Goal: Task Accomplishment & Management: Manage account settings

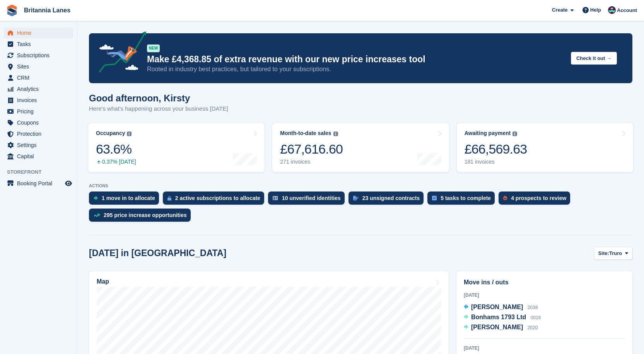
scroll to position [77, 0]
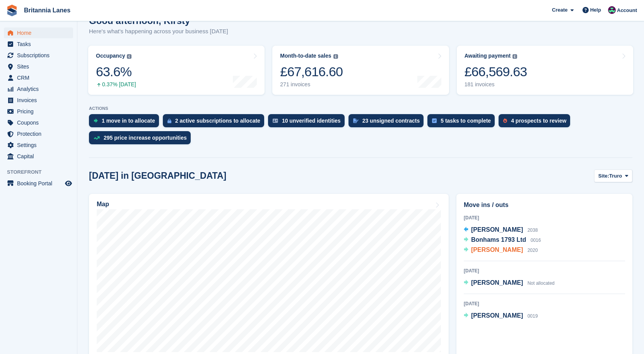
click at [498, 250] on span "[PERSON_NAME]" at bounding box center [497, 249] width 52 height 7
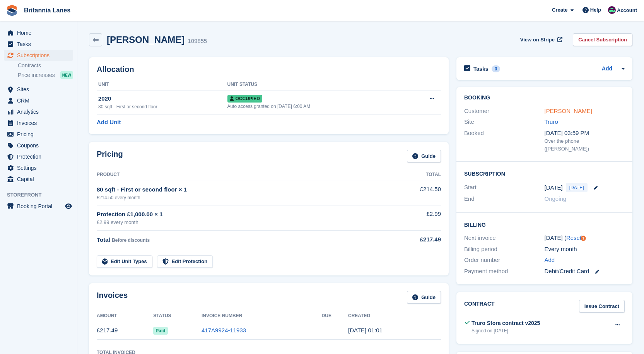
click at [570, 111] on link "[PERSON_NAME]" at bounding box center [569, 111] width 48 height 7
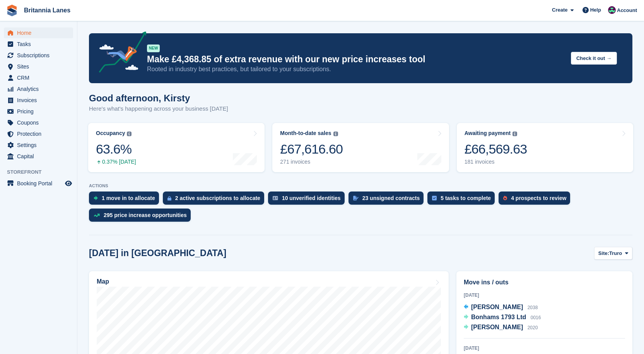
scroll to position [77, 0]
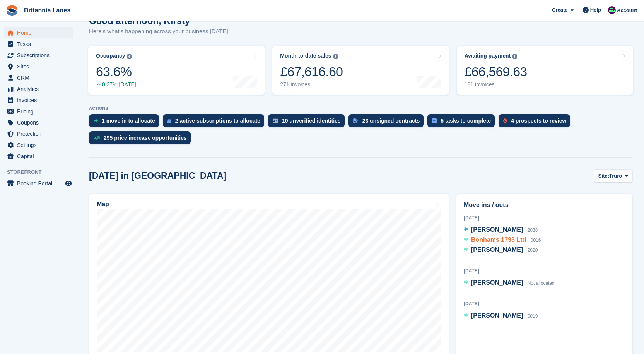
click at [510, 241] on span "Bonhams 1793 Ltd" at bounding box center [498, 239] width 55 height 7
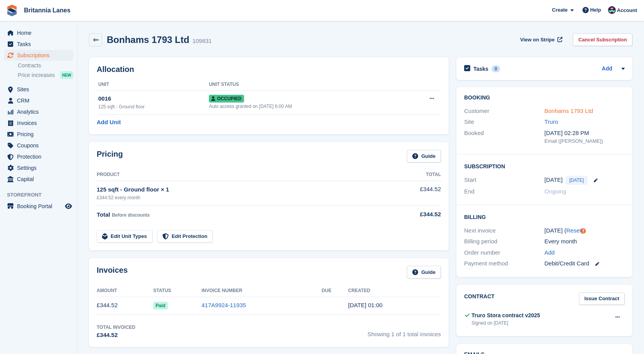
click at [575, 109] on link "Bonhams 1793 Ltd" at bounding box center [569, 111] width 49 height 7
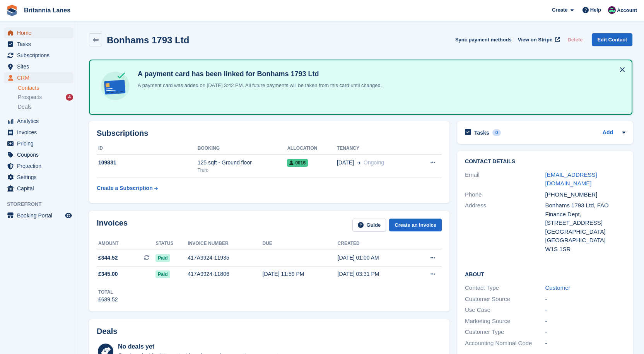
click at [39, 31] on span "Home" at bounding box center [40, 32] width 46 height 11
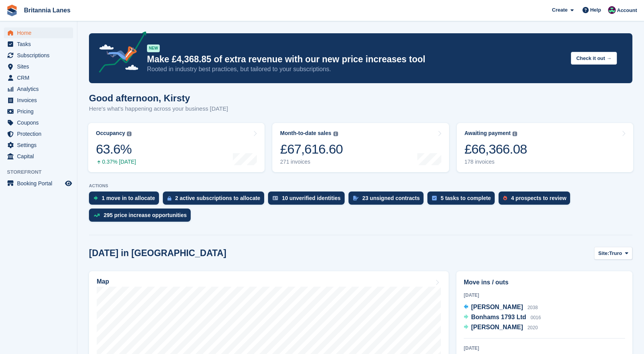
click at [487, 158] on div "Awaiting payment The total outstanding balance on all open invoices. £66,366.08…" at bounding box center [496, 147] width 63 height 35
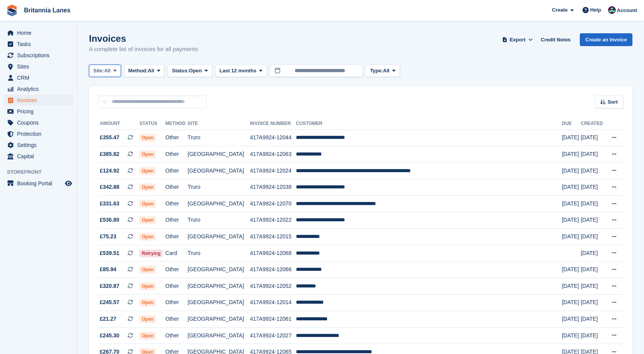
click at [114, 68] on span at bounding box center [115, 71] width 6 height 6
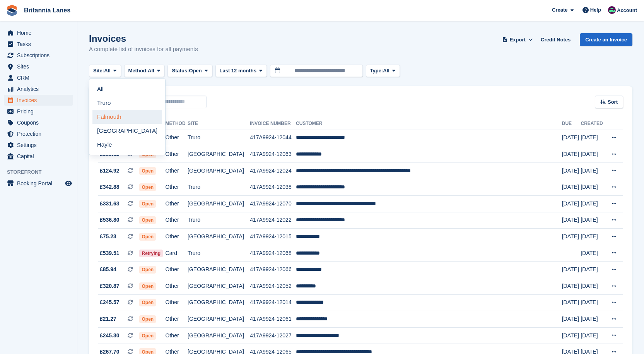
click at [108, 116] on link "Falmouth" at bounding box center [127, 117] width 70 height 14
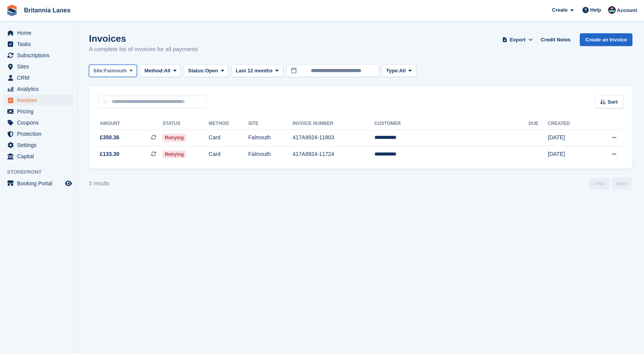
click at [113, 71] on span "Falmouth" at bounding box center [115, 71] width 23 height 8
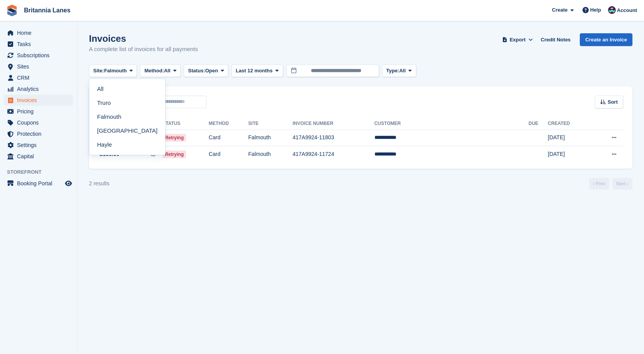
drag, startPoint x: 109, startPoint y: 145, endPoint x: 122, endPoint y: 79, distance: 68.1
click at [109, 145] on link "Hayle" at bounding box center [127, 145] width 70 height 14
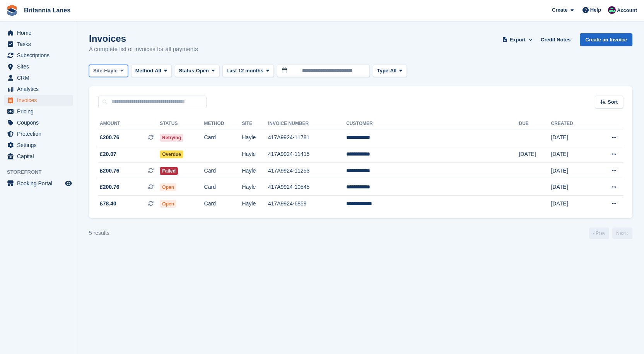
click at [120, 73] on span at bounding box center [122, 71] width 6 height 6
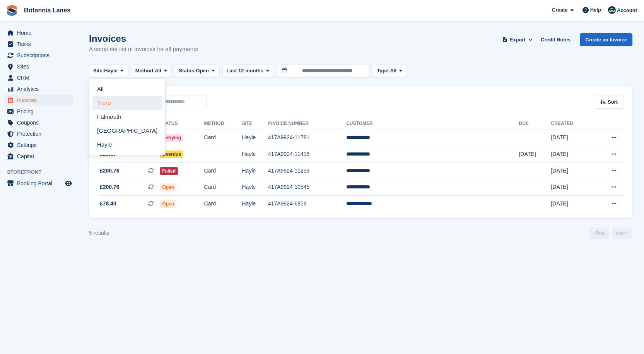
click at [112, 104] on link "Truro" at bounding box center [127, 103] width 70 height 14
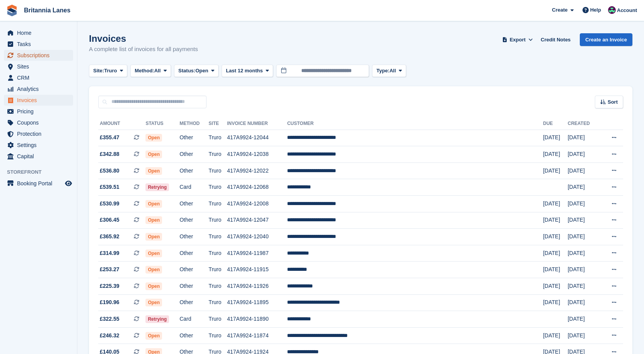
click at [44, 56] on span "Subscriptions" at bounding box center [40, 55] width 46 height 11
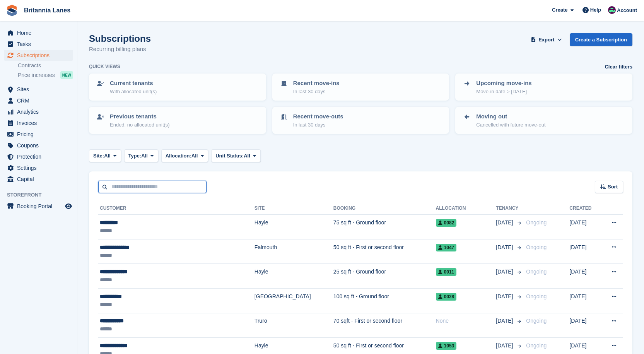
click at [130, 184] on input "text" at bounding box center [152, 187] width 108 height 13
type input "*****"
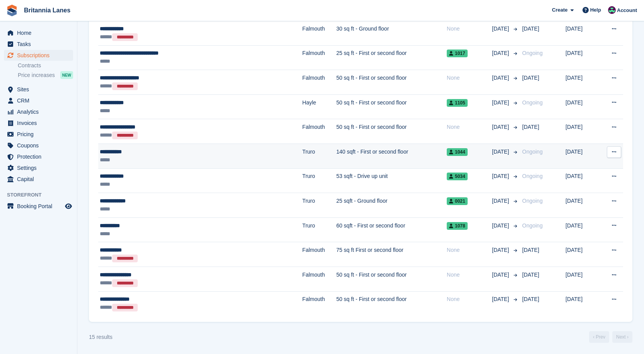
scroll to position [268, 0]
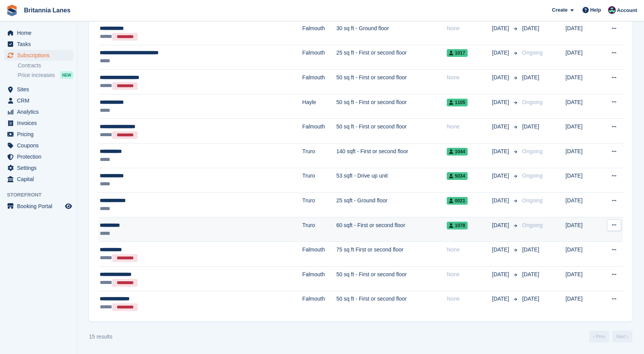
click at [129, 227] on div "**********" at bounding box center [167, 225] width 134 height 8
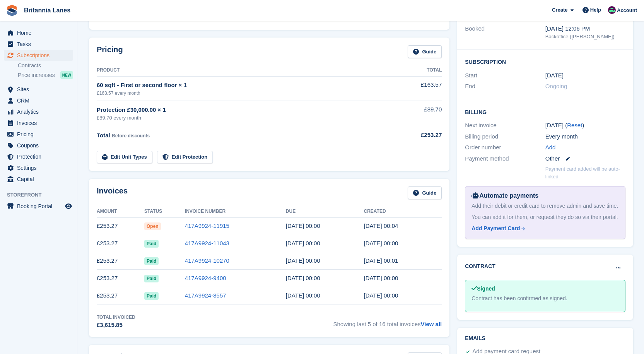
scroll to position [116, 0]
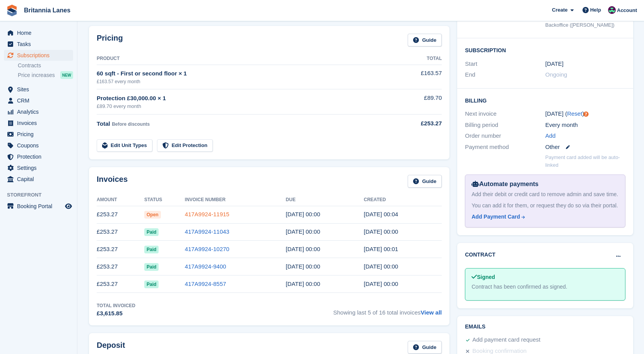
click at [217, 217] on link "417A9924-11915" at bounding box center [207, 214] width 44 height 7
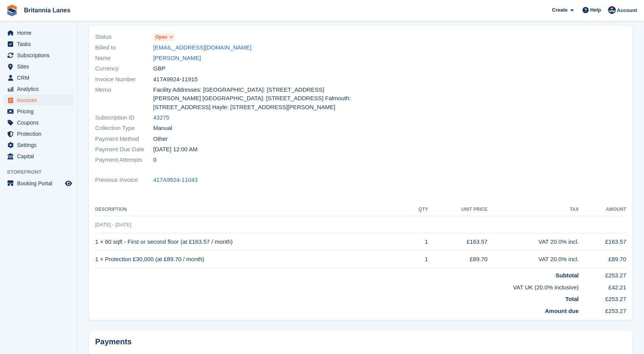
scroll to position [11, 0]
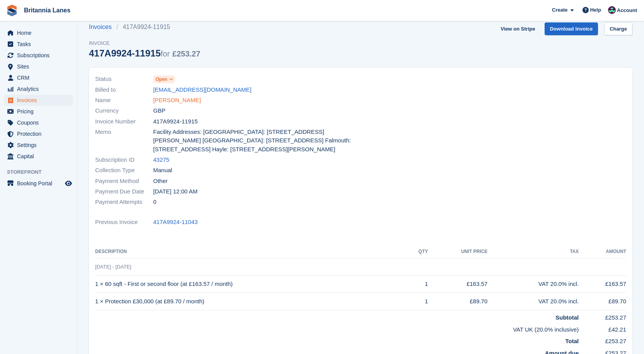
click at [178, 103] on link "Mr D Smith" at bounding box center [177, 100] width 48 height 9
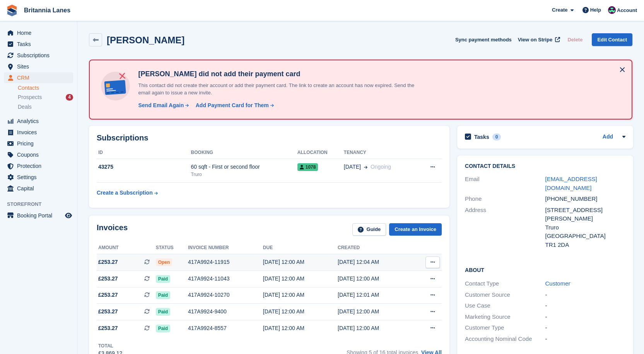
click at [195, 255] on td "417A9924-11915" at bounding box center [225, 262] width 75 height 17
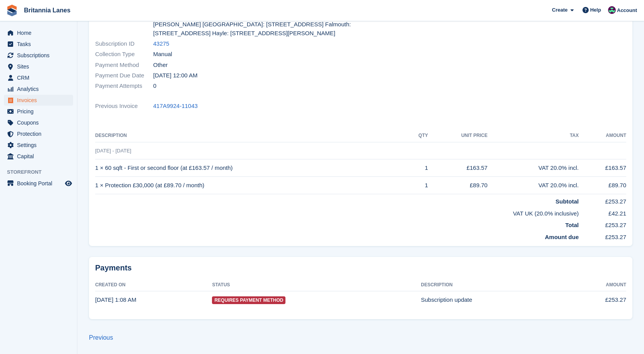
scroll to position [11, 0]
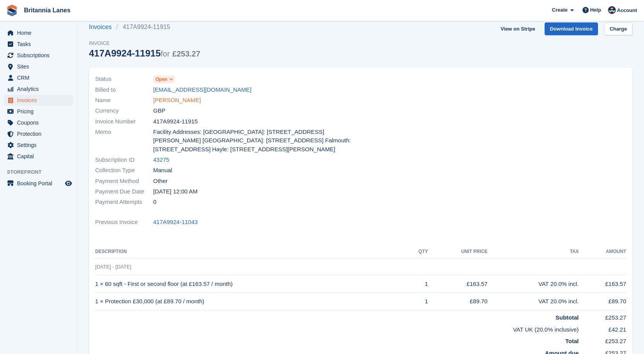
click at [165, 101] on link "[PERSON_NAME]" at bounding box center [177, 100] width 48 height 9
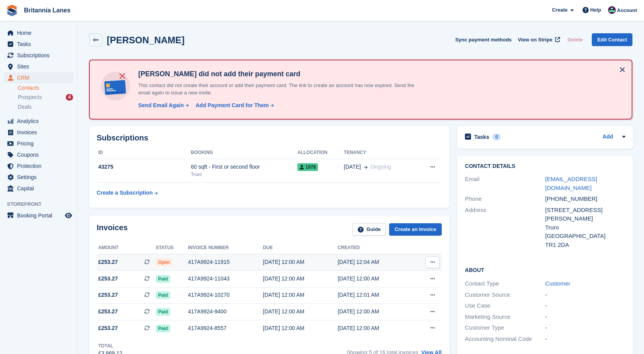
click at [195, 266] on div "417A9924-11915" at bounding box center [225, 262] width 75 height 8
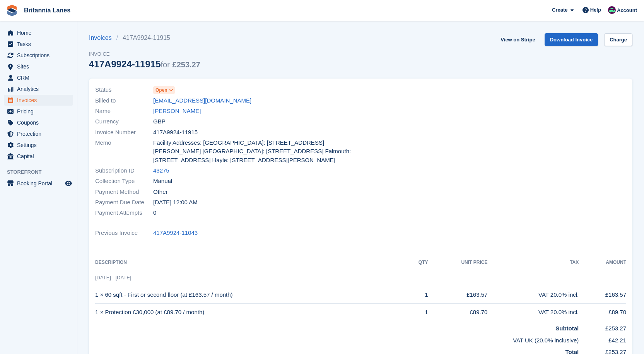
click at [162, 91] on span "Open" at bounding box center [162, 90] width 12 height 7
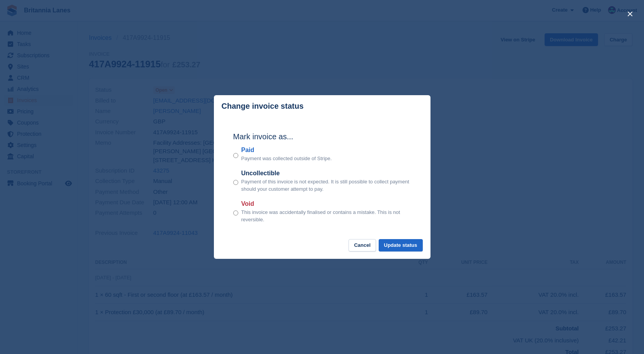
click at [247, 152] on label "Paid" at bounding box center [286, 149] width 91 height 9
click at [405, 241] on button "Update status" at bounding box center [401, 245] width 44 height 13
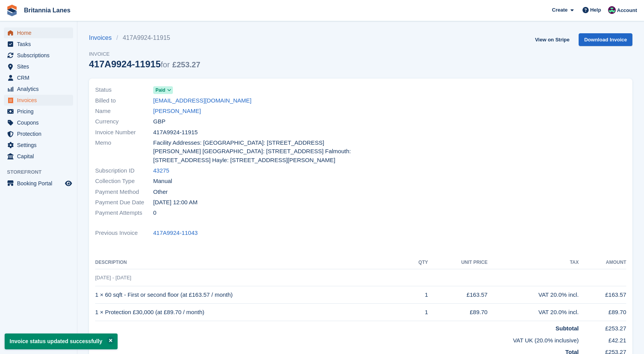
click at [26, 33] on span "Home" at bounding box center [40, 32] width 46 height 11
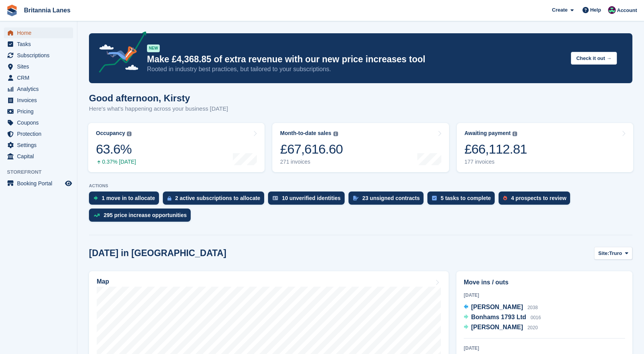
drag, startPoint x: 29, startPoint y: 31, endPoint x: 34, endPoint y: 31, distance: 5.0
click at [29, 31] on span "Home" at bounding box center [40, 32] width 46 height 11
click at [30, 30] on span "Home" at bounding box center [40, 32] width 46 height 11
click at [41, 34] on span "Home" at bounding box center [40, 32] width 46 height 11
